Goal: Find contact information: Find contact information

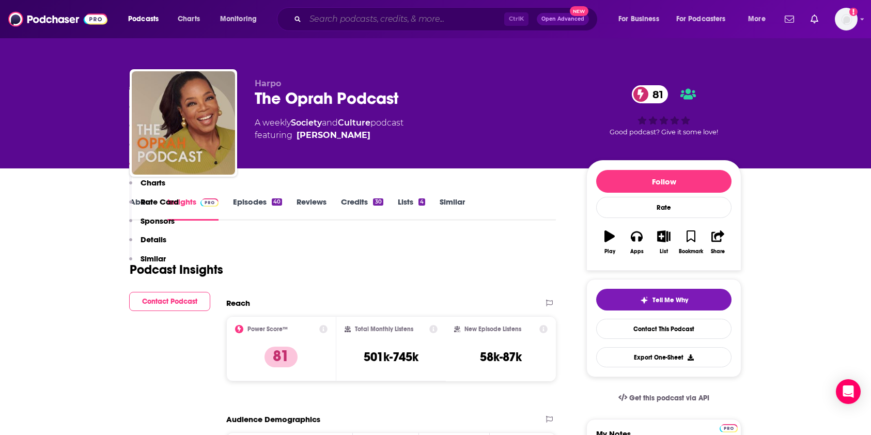
click at [365, 19] on input "Search podcasts, credits, & more..." at bounding box center [404, 19] width 199 height 17
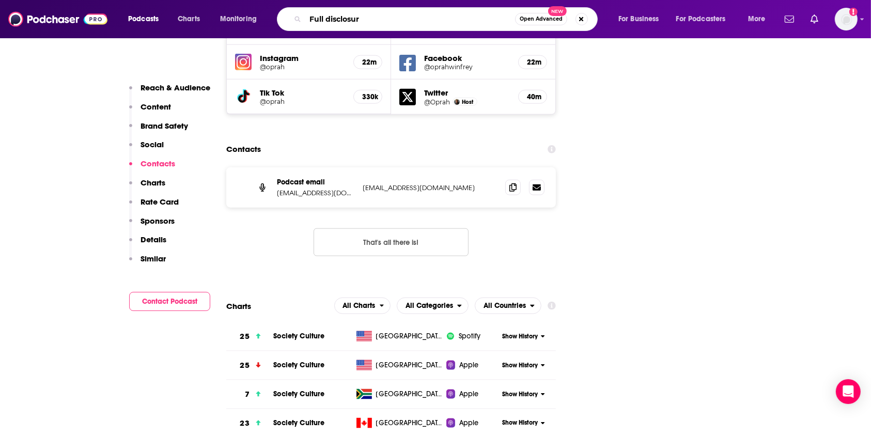
type input "Full disclosure"
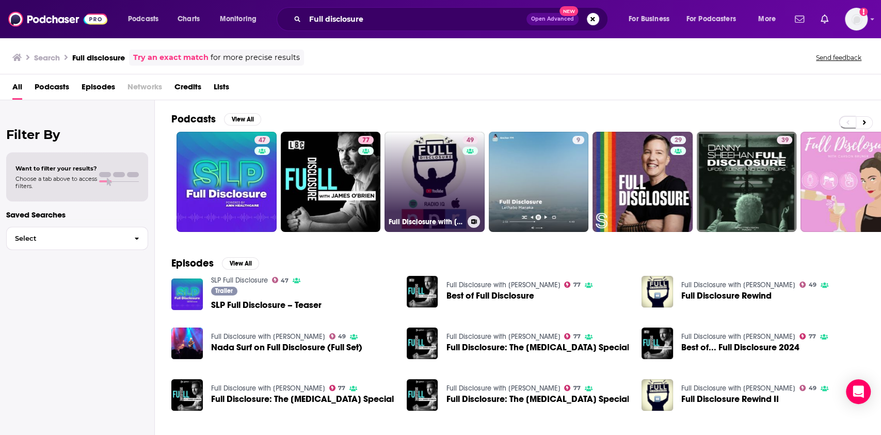
click at [429, 170] on link "49 Full Disclosure with [PERSON_NAME]" at bounding box center [435, 182] width 100 height 100
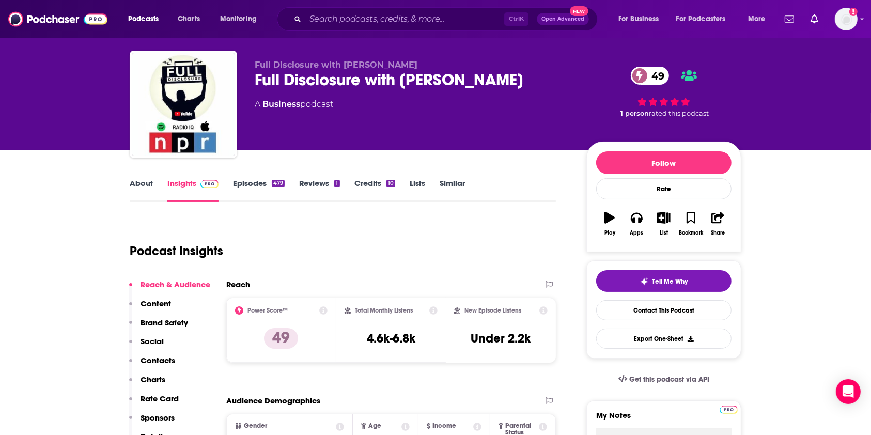
scroll to position [69, 0]
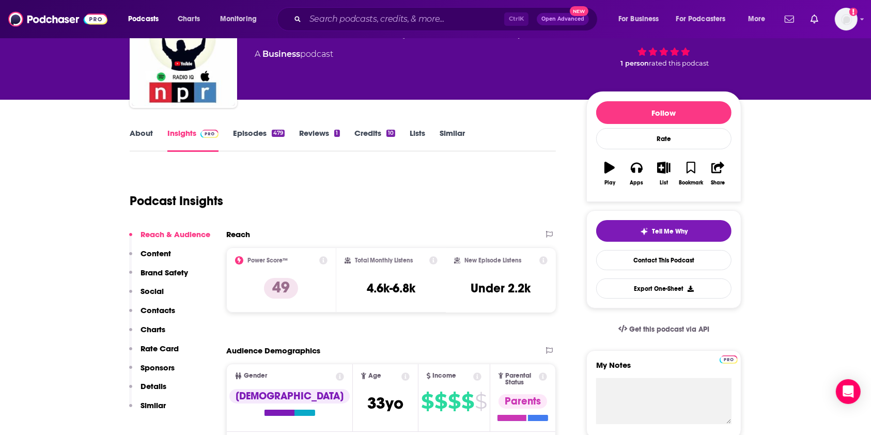
click at [158, 311] on p "Contacts" at bounding box center [157, 310] width 35 height 10
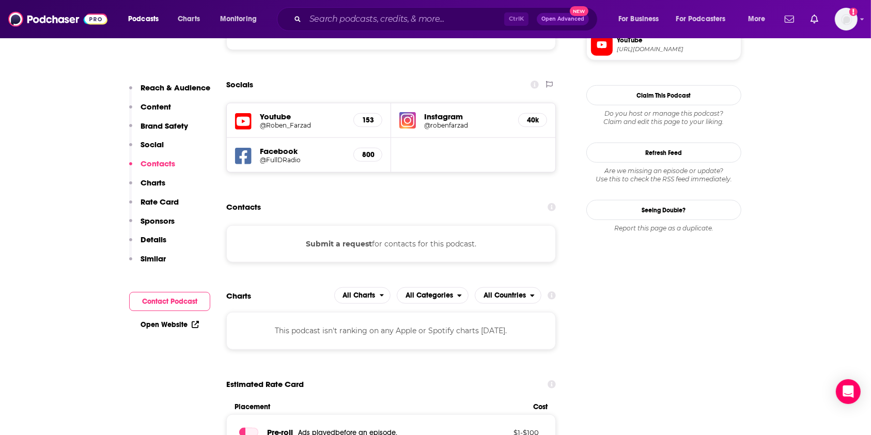
scroll to position [970, 0]
